Goal: Use online tool/utility: Utilize a website feature to perform a specific function

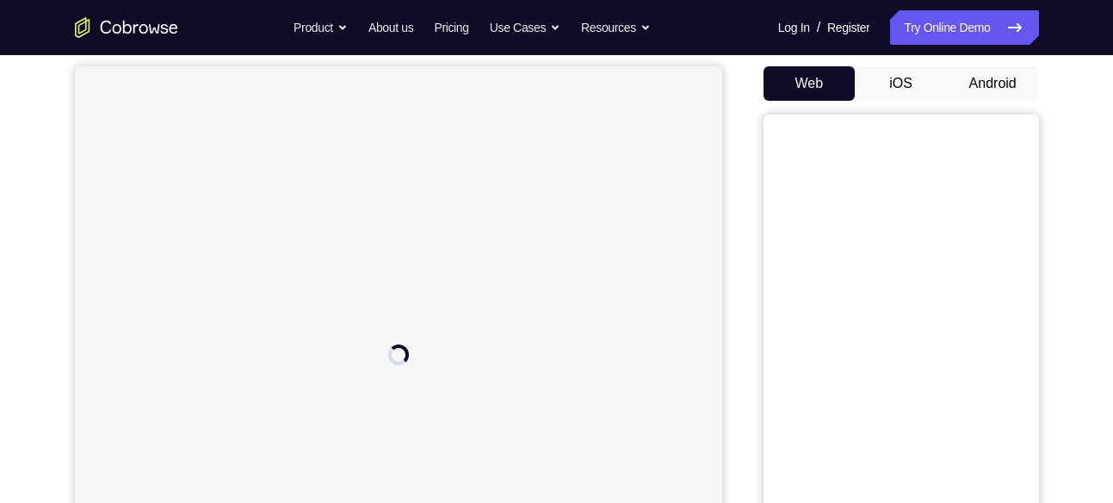
scroll to position [156, 0]
click at [1000, 84] on button "Android" at bounding box center [993, 85] width 92 height 34
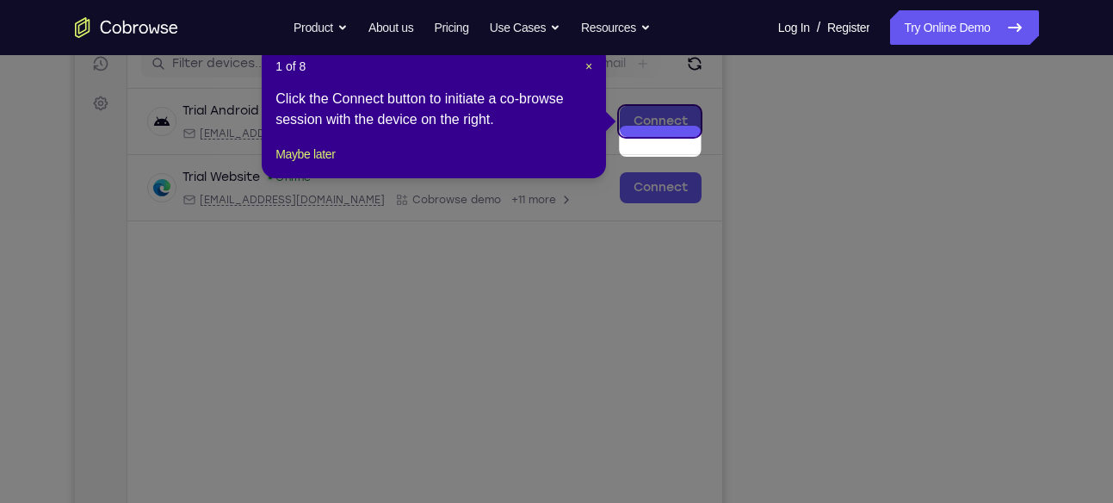
scroll to position [227, 0]
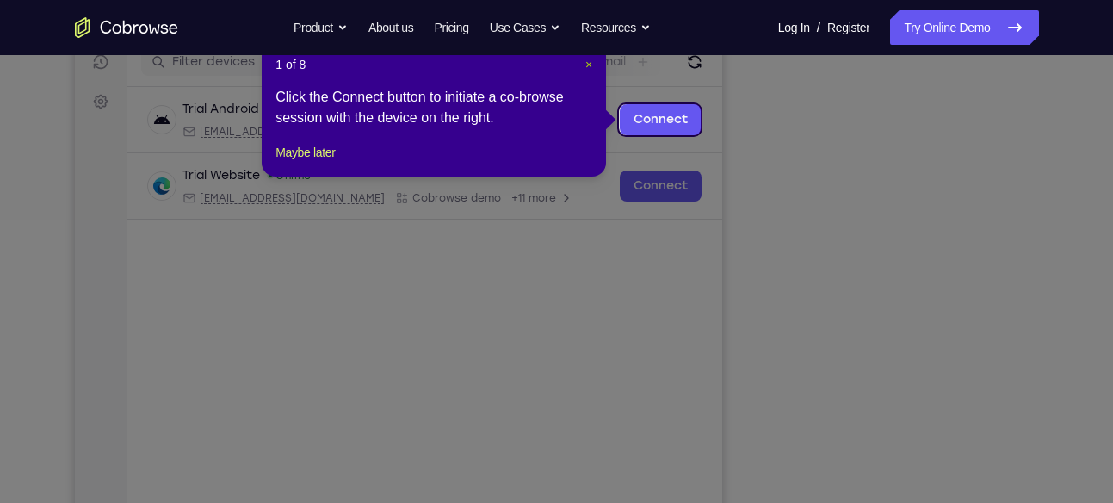
click at [585, 61] on span "×" at bounding box center [588, 65] width 7 height 14
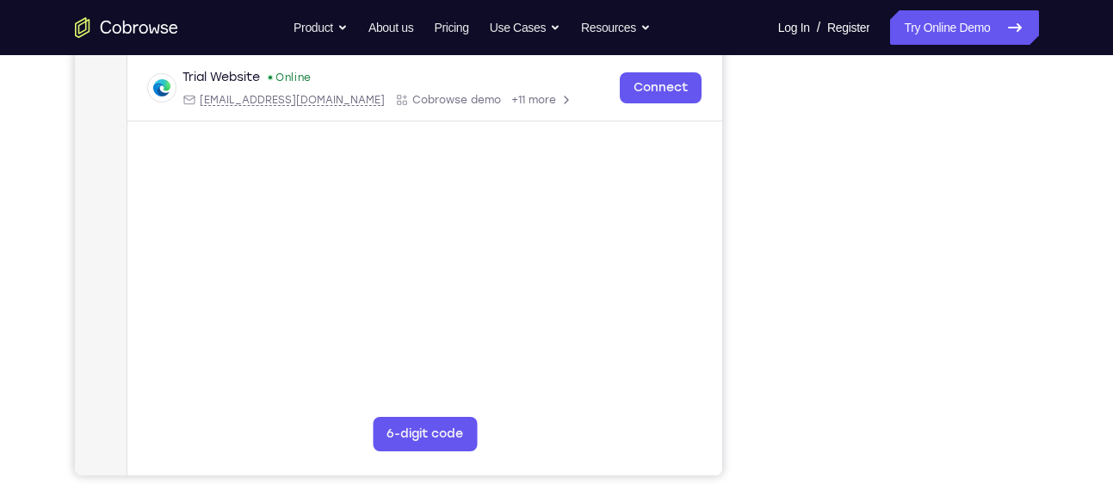
scroll to position [0, 0]
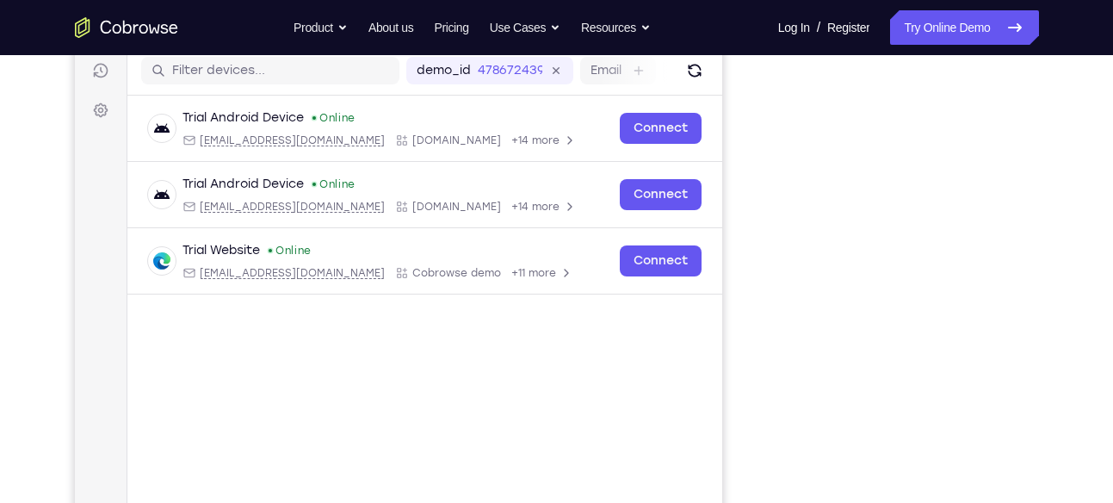
scroll to position [218, 0]
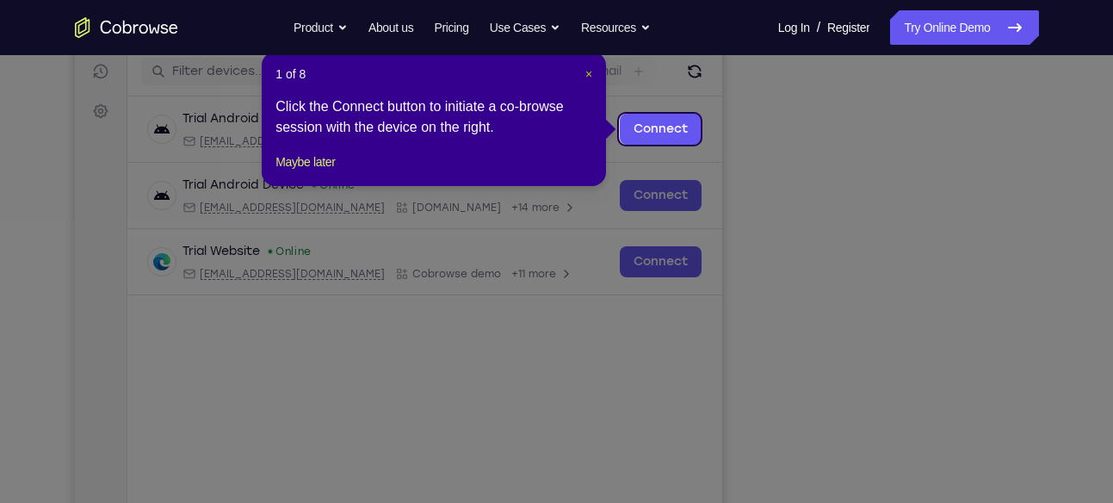
click at [587, 73] on span "×" at bounding box center [588, 74] width 7 height 14
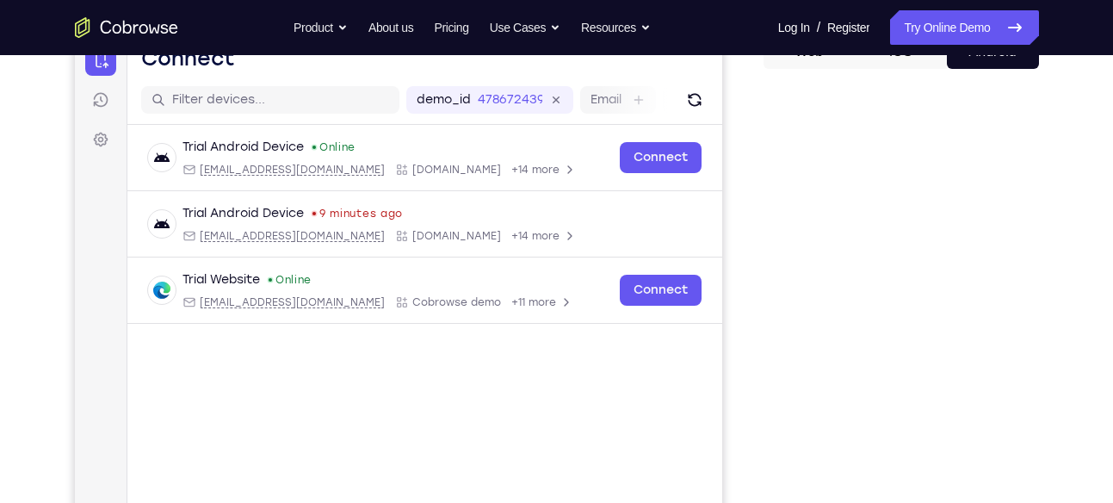
scroll to position [189, 0]
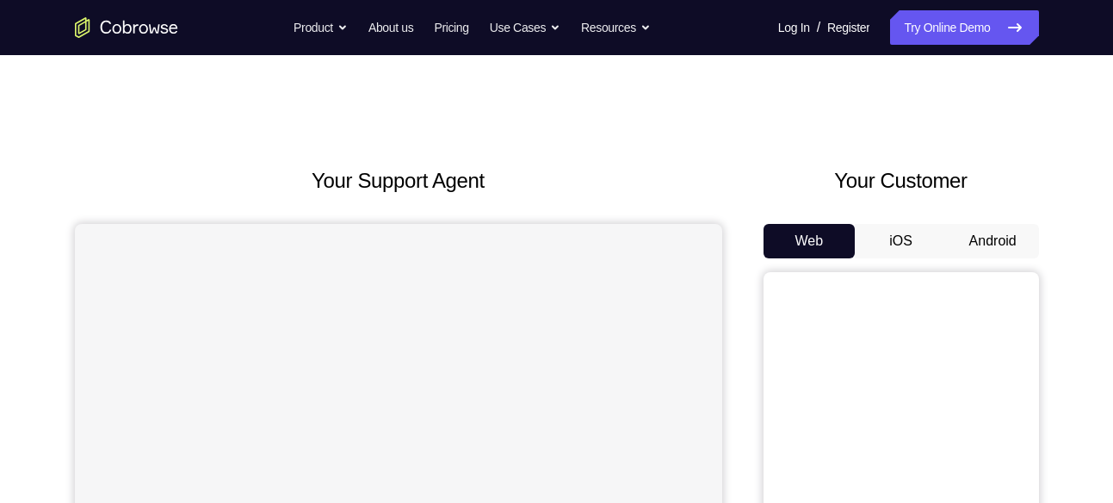
click at [986, 224] on button "Android" at bounding box center [993, 241] width 92 height 34
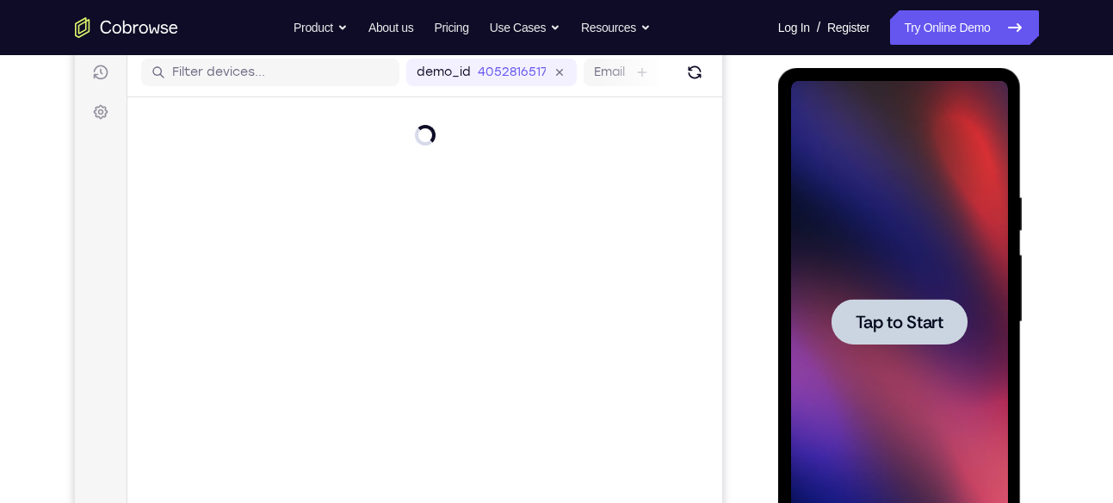
click at [910, 317] on span "Tap to Start" at bounding box center [900, 321] width 88 height 17
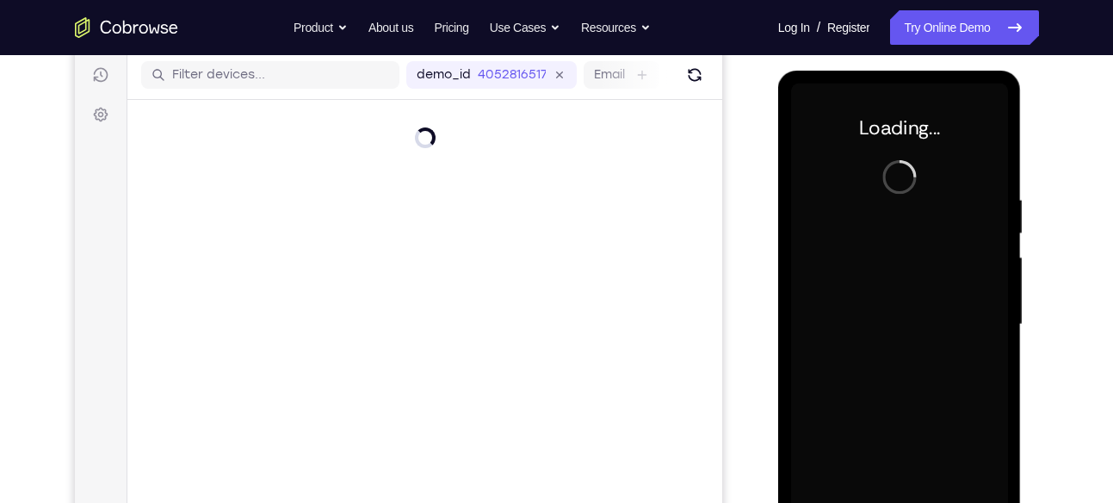
scroll to position [213, 0]
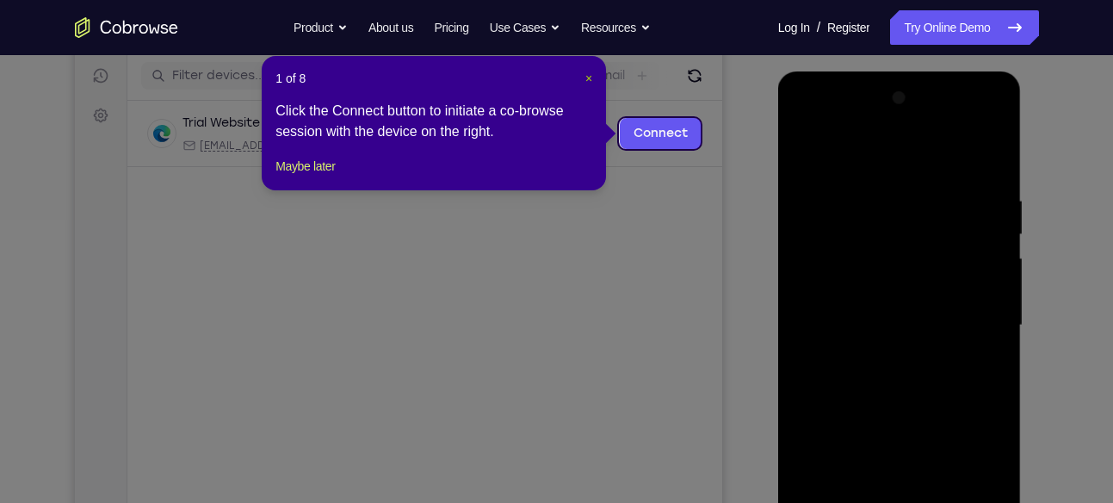
click at [589, 80] on span "×" at bounding box center [588, 78] width 7 height 14
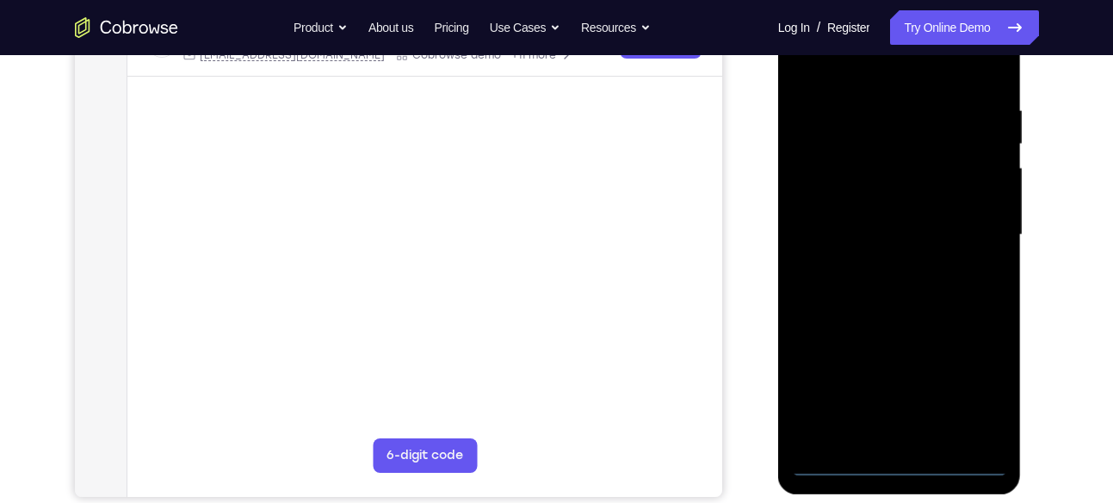
scroll to position [308, 0]
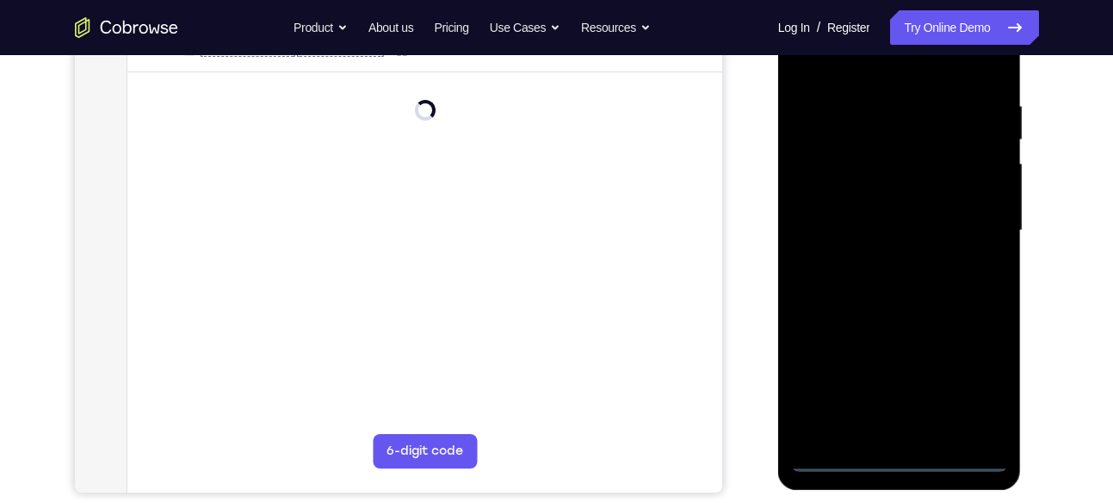
click at [901, 463] on div at bounding box center [899, 231] width 217 height 482
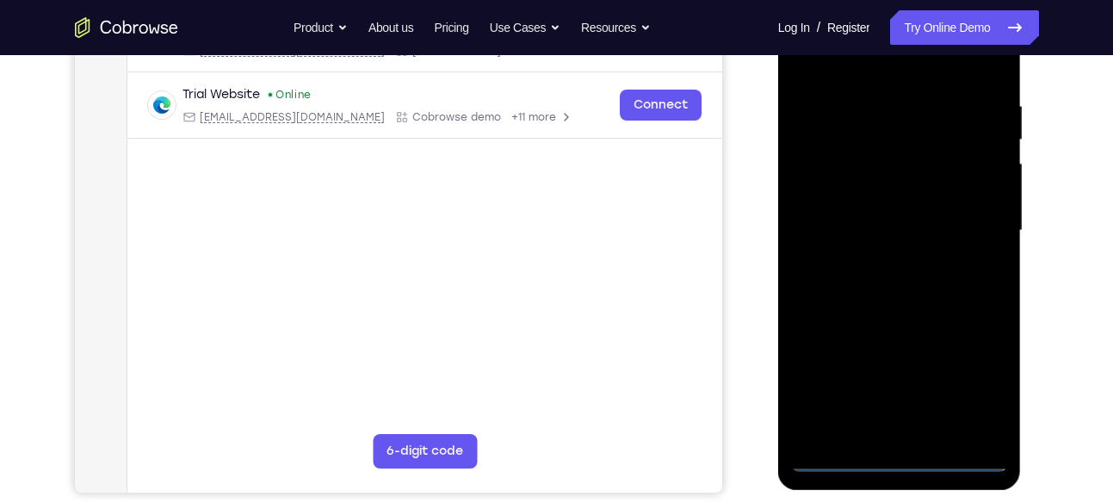
click at [968, 380] on div at bounding box center [899, 231] width 217 height 482
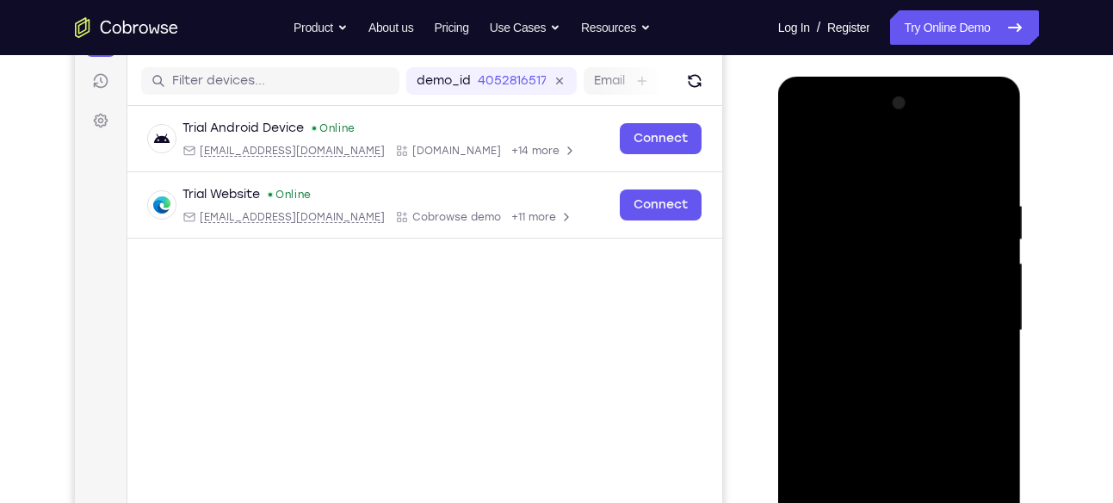
scroll to position [207, 0]
click at [983, 479] on div at bounding box center [899, 331] width 217 height 482
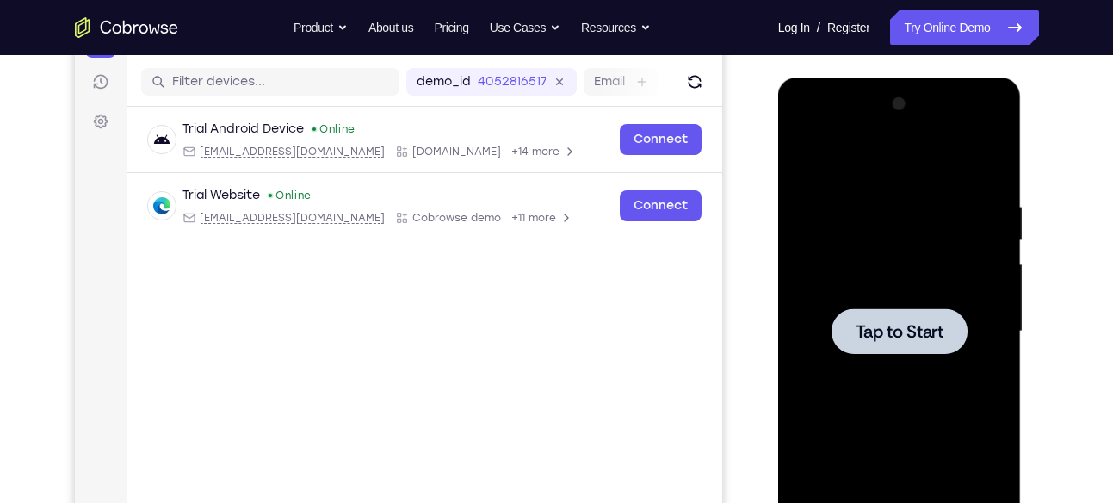
click at [892, 313] on div at bounding box center [899, 331] width 136 height 46
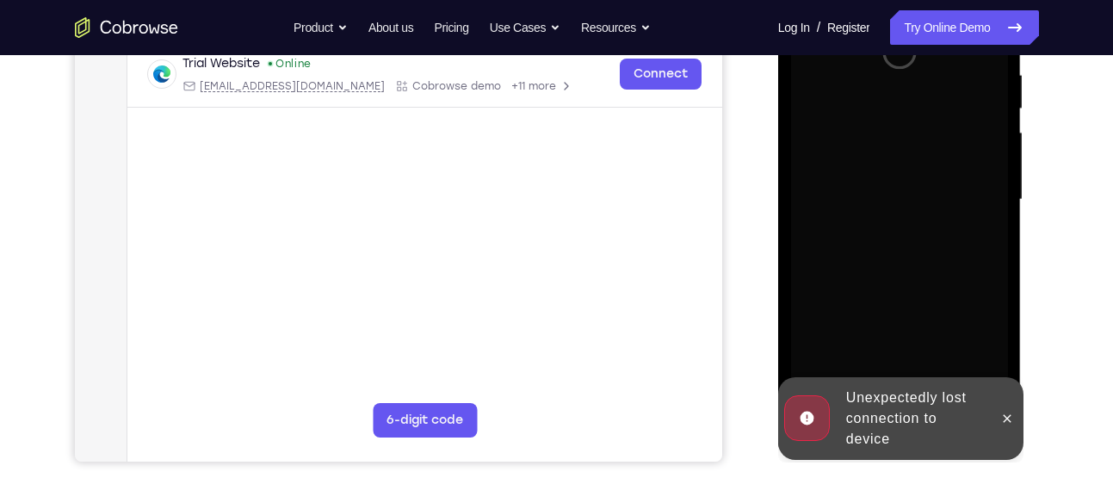
scroll to position [338, 0]
click at [1005, 417] on icon at bounding box center [1007, 419] width 14 height 14
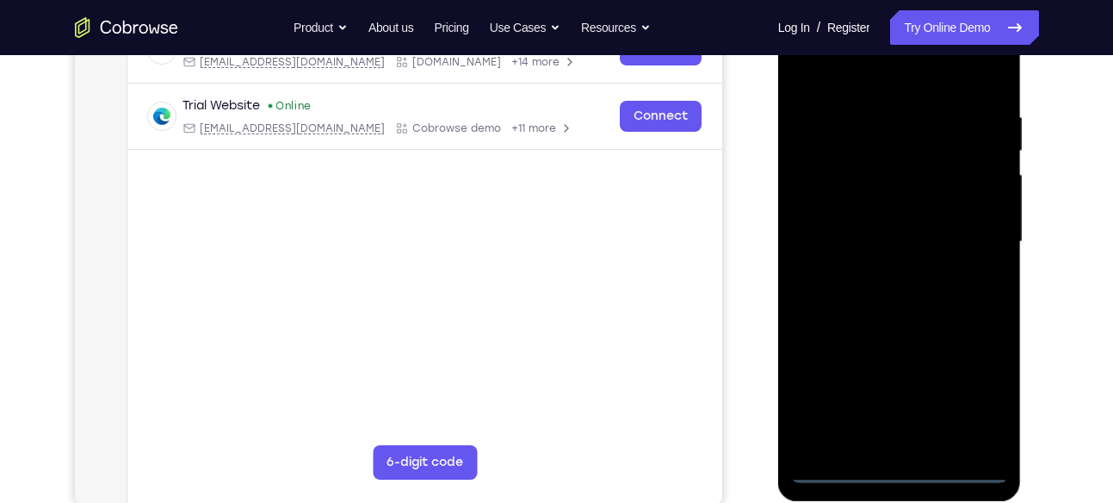
scroll to position [298, 0]
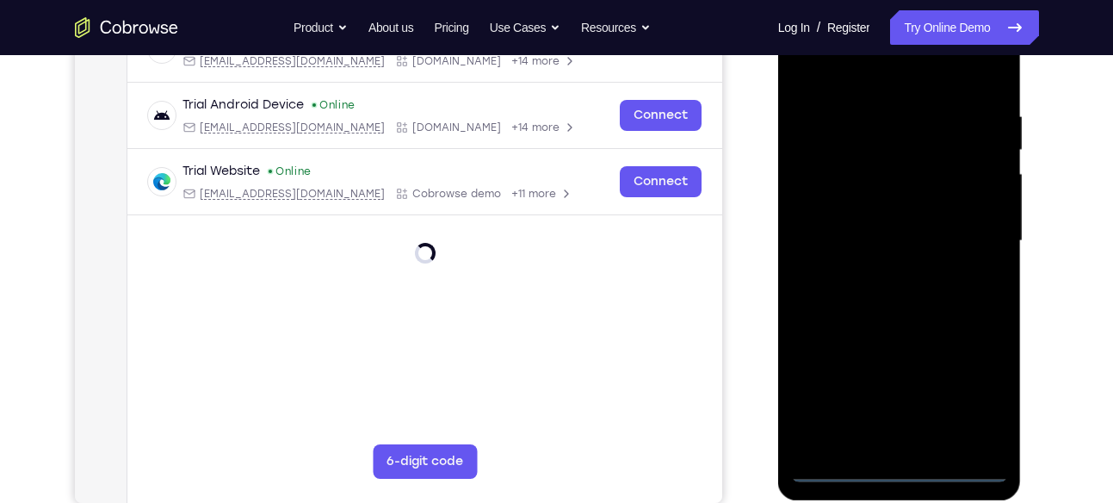
click at [905, 466] on div at bounding box center [899, 241] width 217 height 482
click at [962, 405] on div at bounding box center [899, 241] width 217 height 482
click at [969, 399] on div at bounding box center [899, 241] width 217 height 482
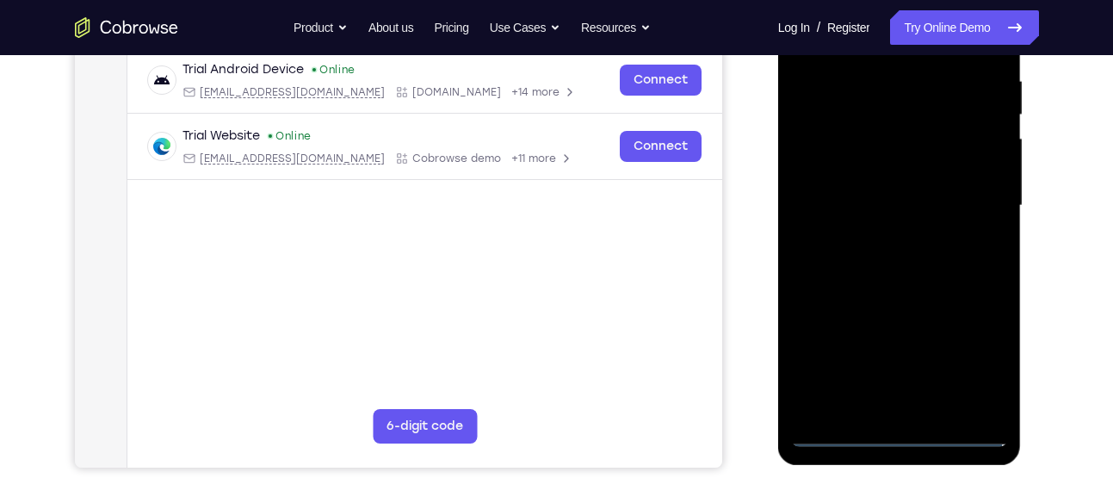
scroll to position [334, 0]
click at [972, 361] on div at bounding box center [899, 205] width 217 height 482
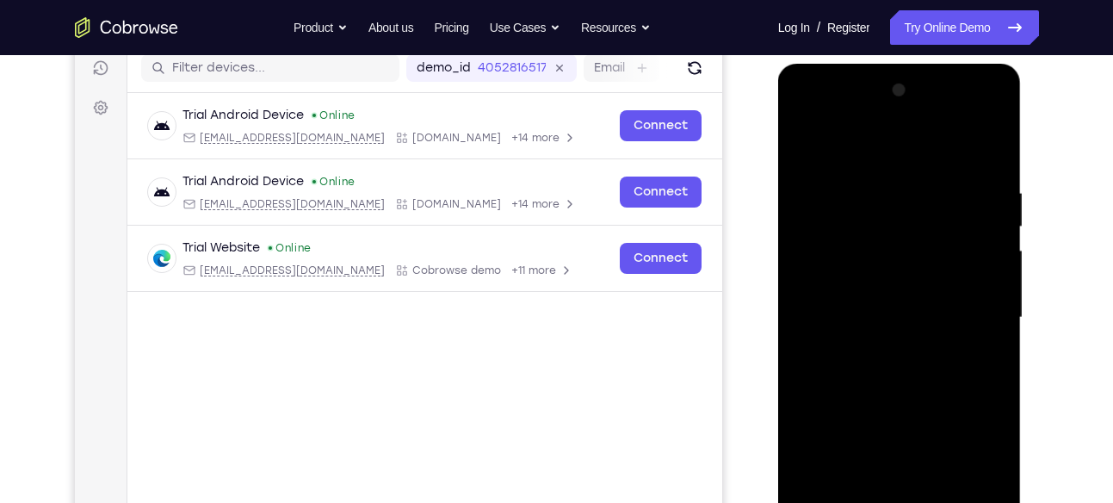
scroll to position [213, 0]
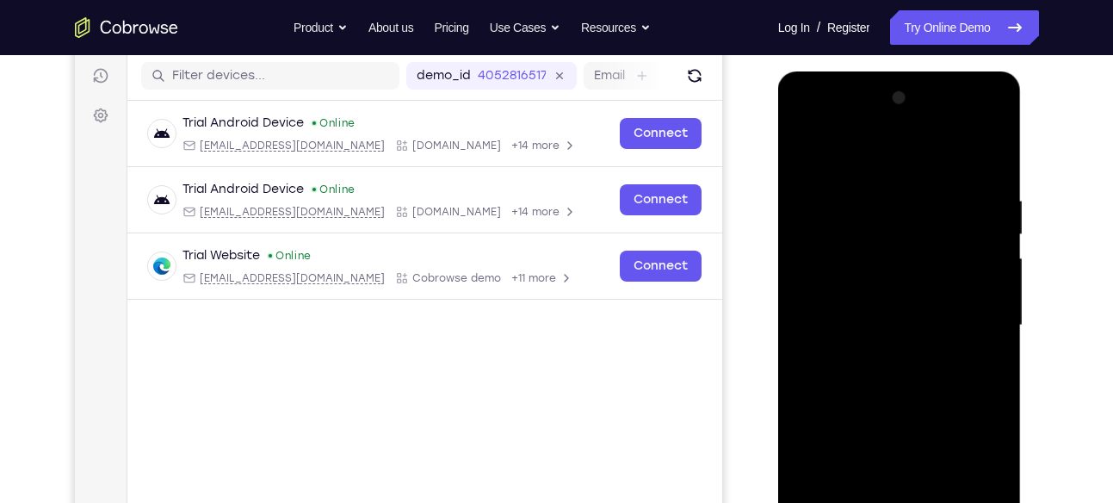
click at [848, 157] on div at bounding box center [899, 325] width 217 height 482
